Goal: Task Accomplishment & Management: Use online tool/utility

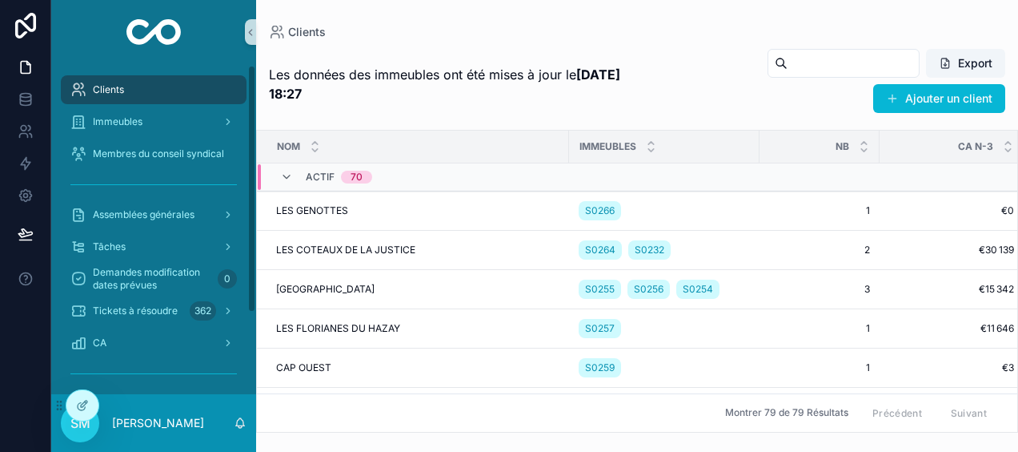
scroll to position [109, 0]
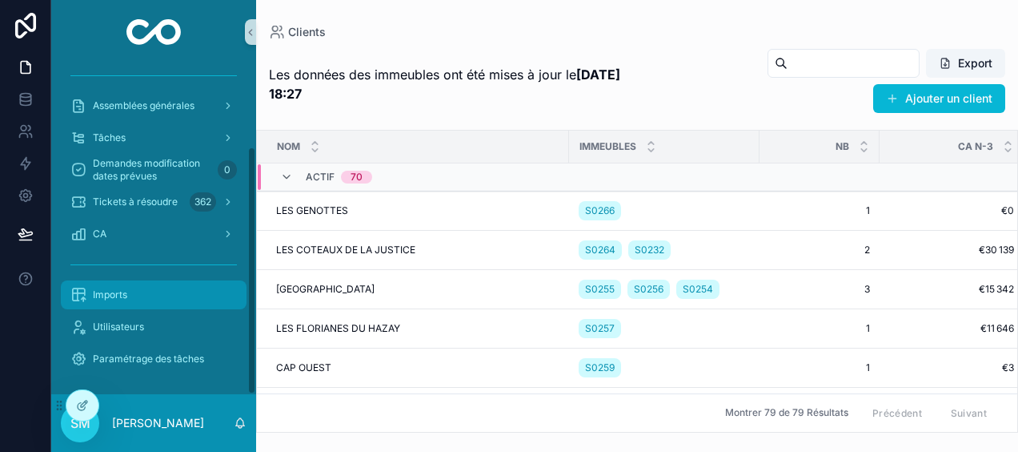
click at [227, 301] on div "Imports" at bounding box center [153, 295] width 167 height 26
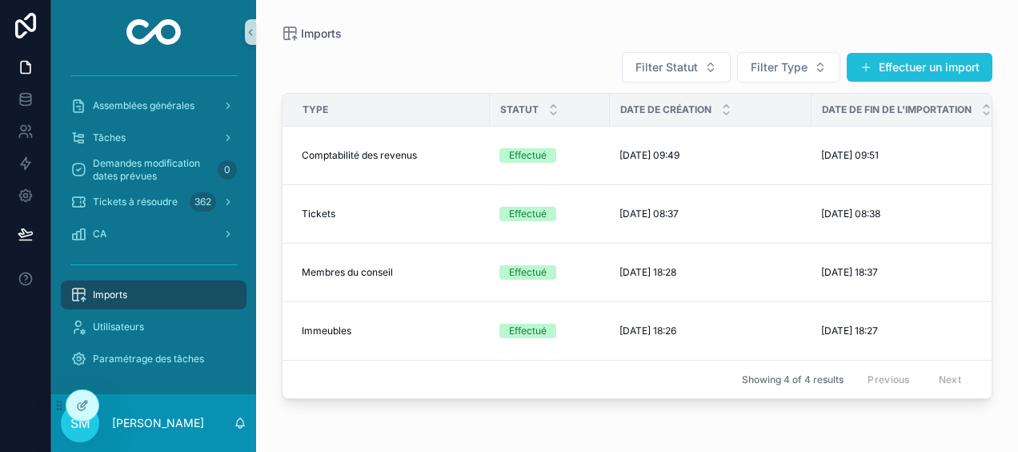
click at [956, 62] on button "Effectuer un import" at bounding box center [920, 67] width 146 height 29
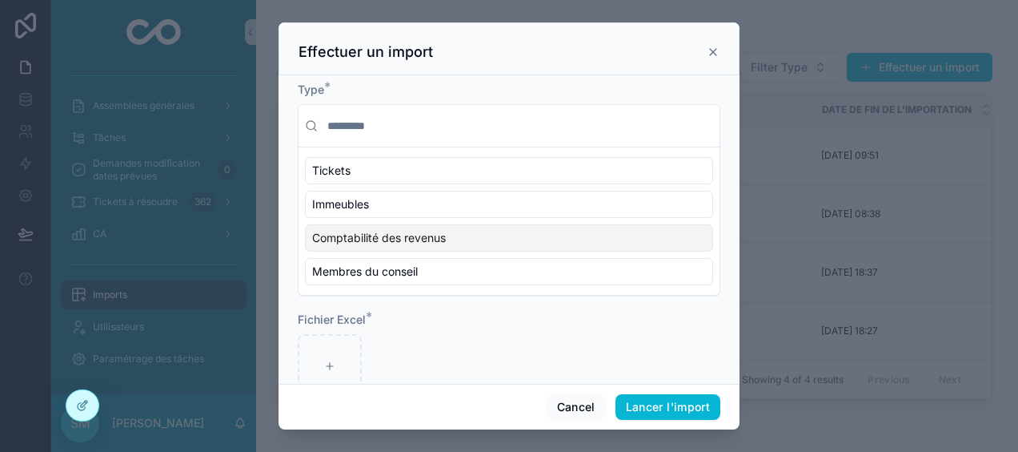
click at [631, 240] on div "Comptabilité des revenus" at bounding box center [509, 237] width 408 height 27
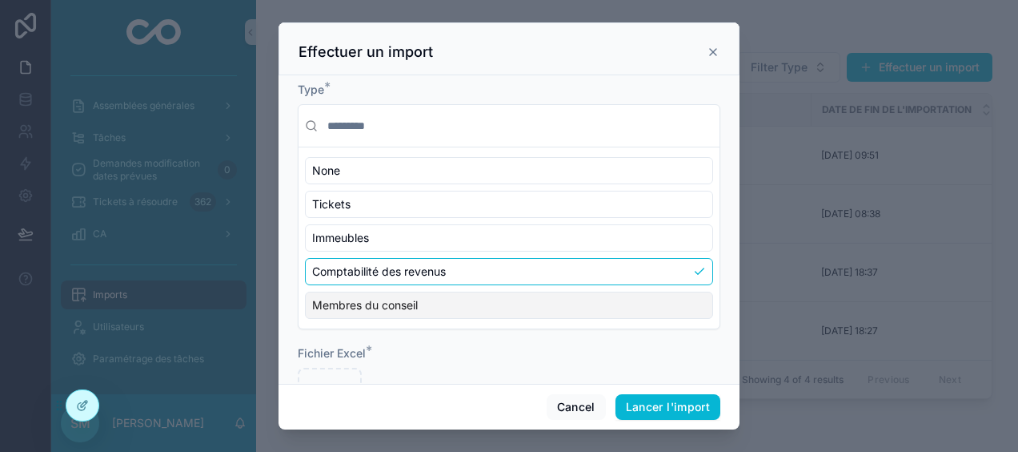
scroll to position [72, 0]
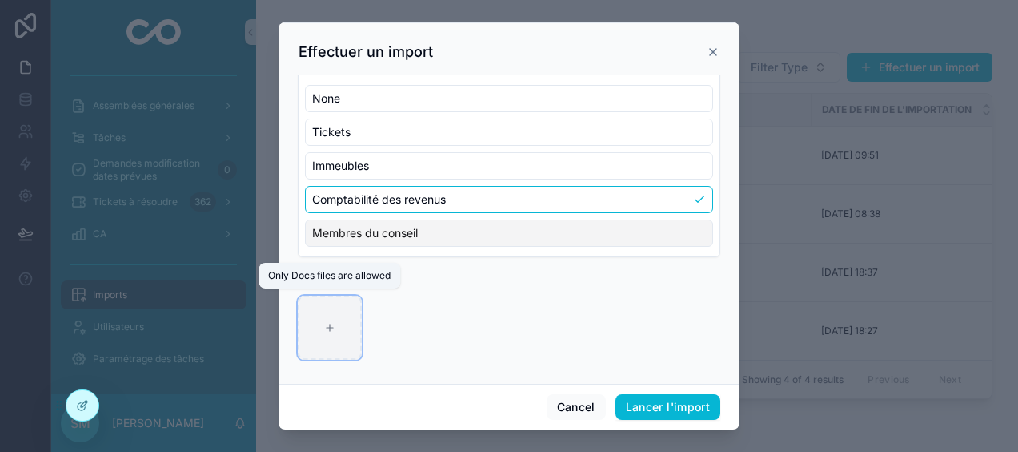
click at [312, 334] on div "scrollable content" at bounding box center [330, 327] width 64 height 64
type input "**********"
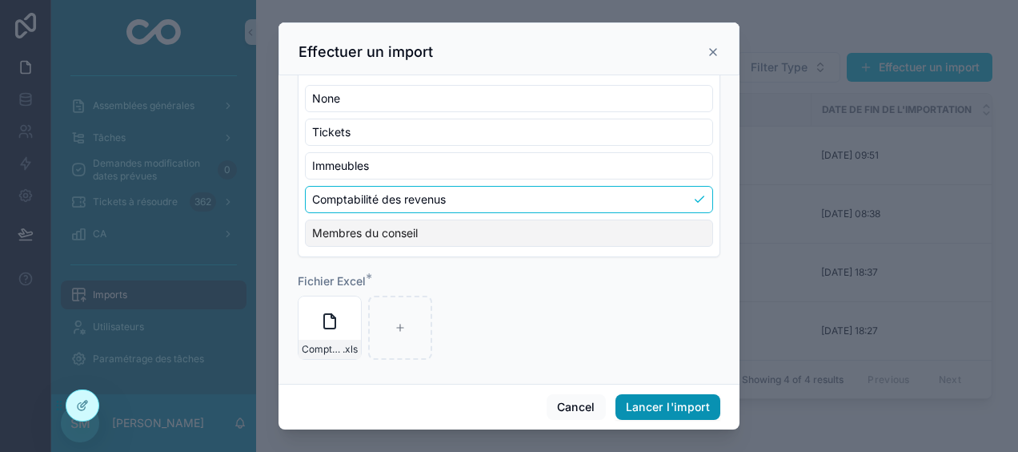
click at [691, 407] on button "Lancer l'import" at bounding box center [668, 407] width 105 height 26
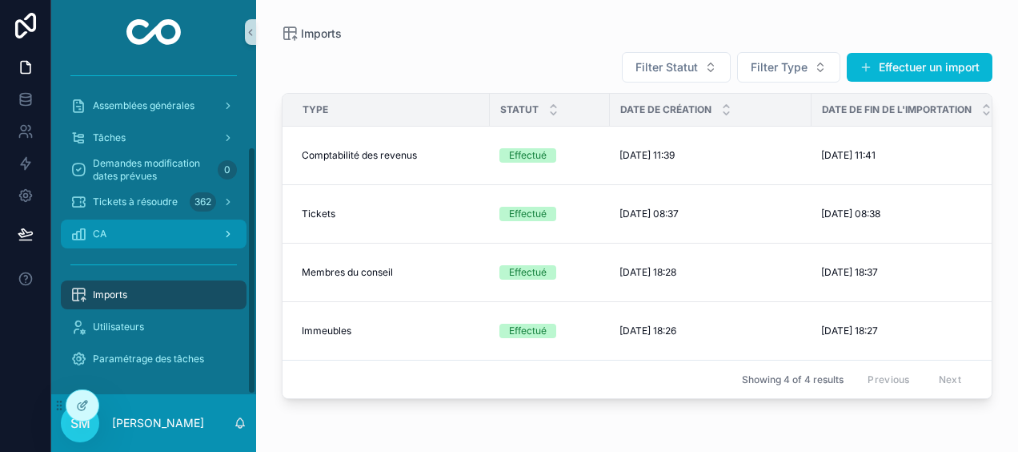
click at [223, 241] on div "scrollable content" at bounding box center [226, 234] width 21 height 26
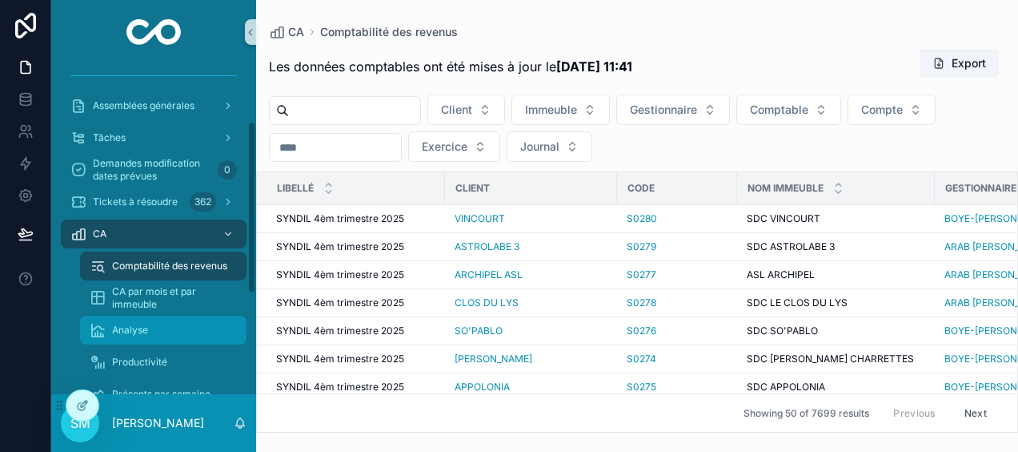
click at [145, 333] on span "Analyse" at bounding box center [130, 329] width 36 height 13
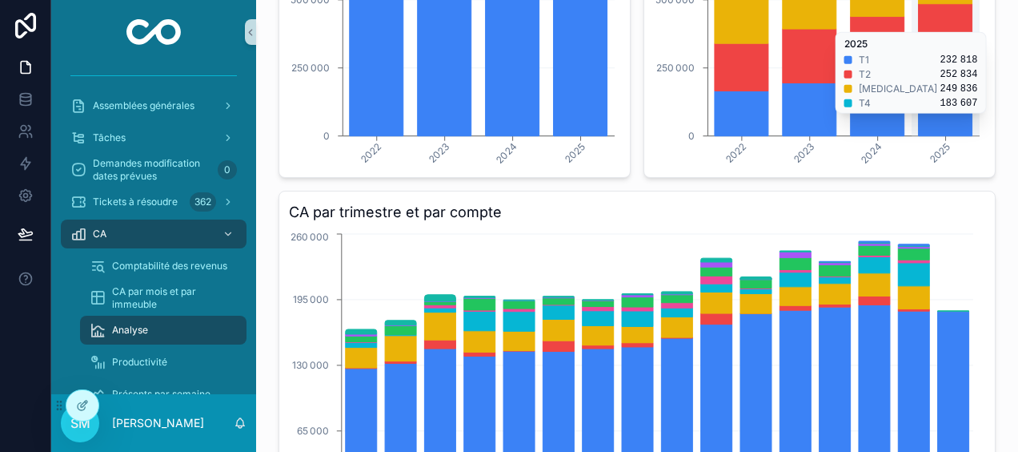
scroll to position [641, 0]
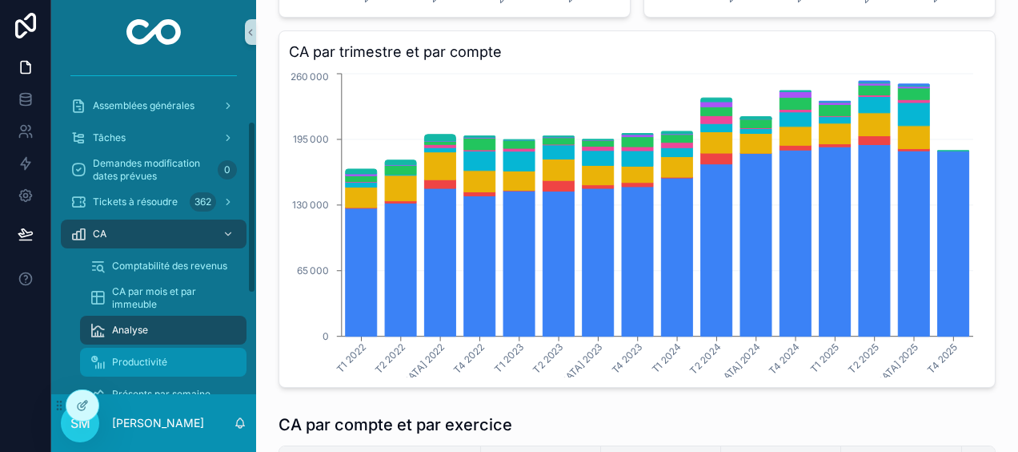
click at [167, 358] on div "Productivité" at bounding box center [163, 362] width 147 height 26
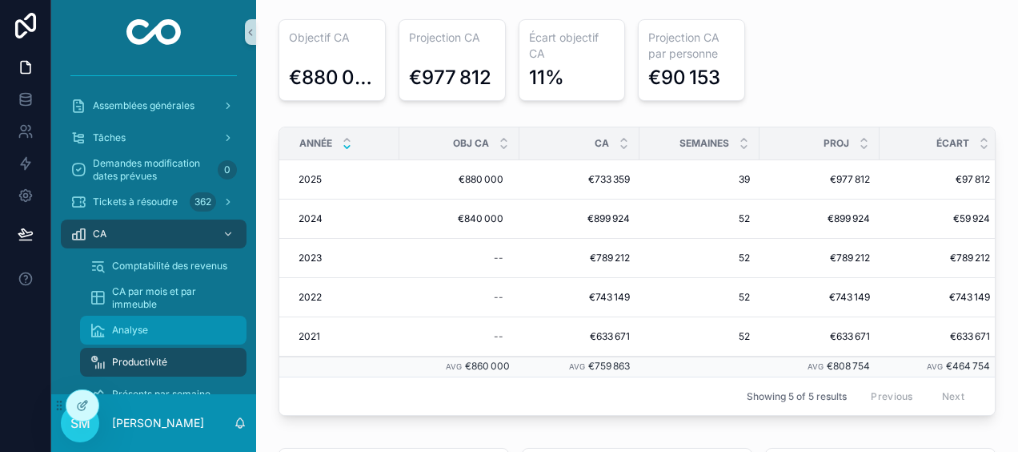
click at [152, 326] on div "Analyse" at bounding box center [163, 330] width 147 height 26
